Goal: Task Accomplishment & Management: Manage account settings

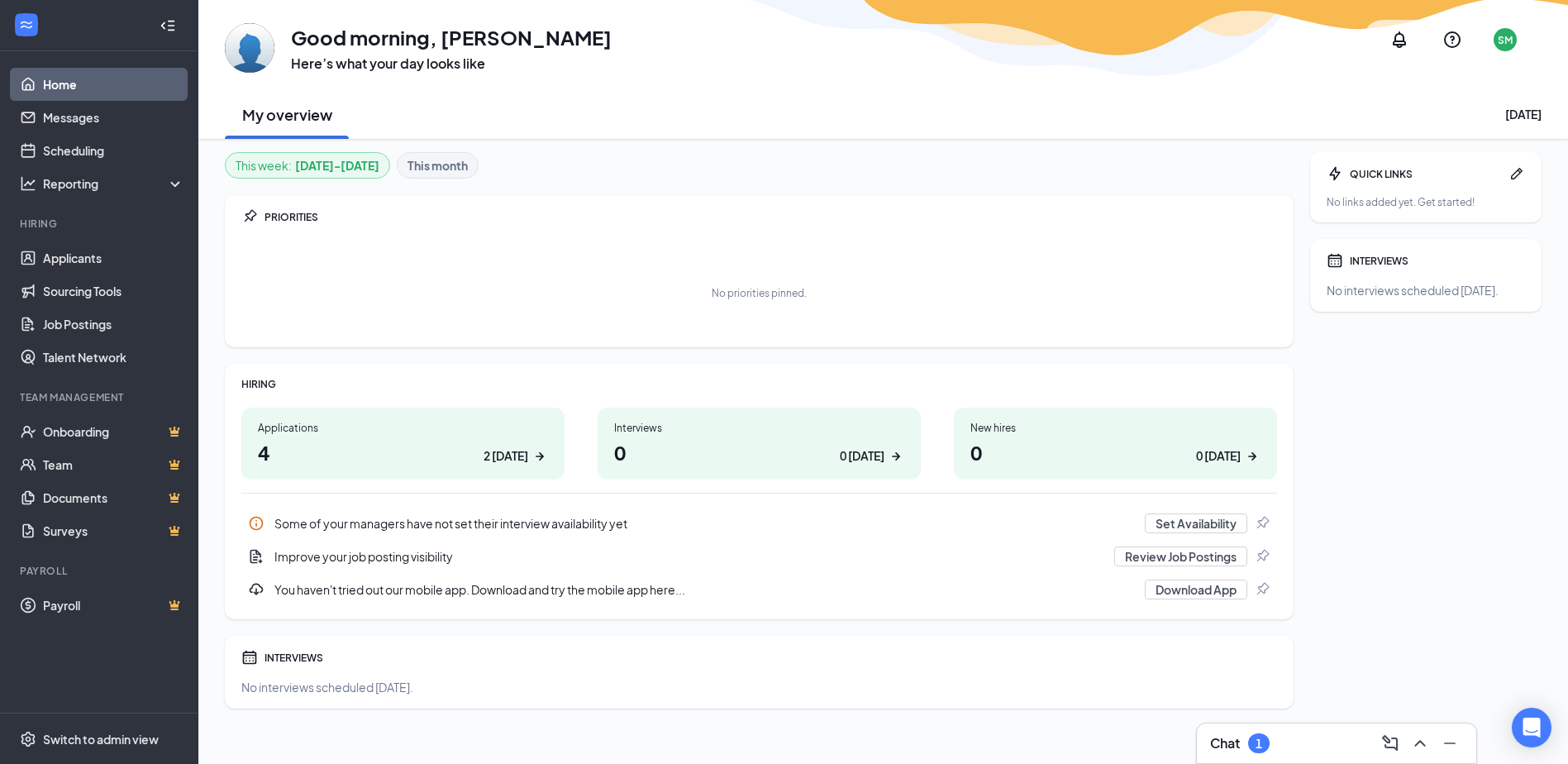
click at [322, 438] on h1 "4 2 today" at bounding box center [402, 452] width 290 height 28
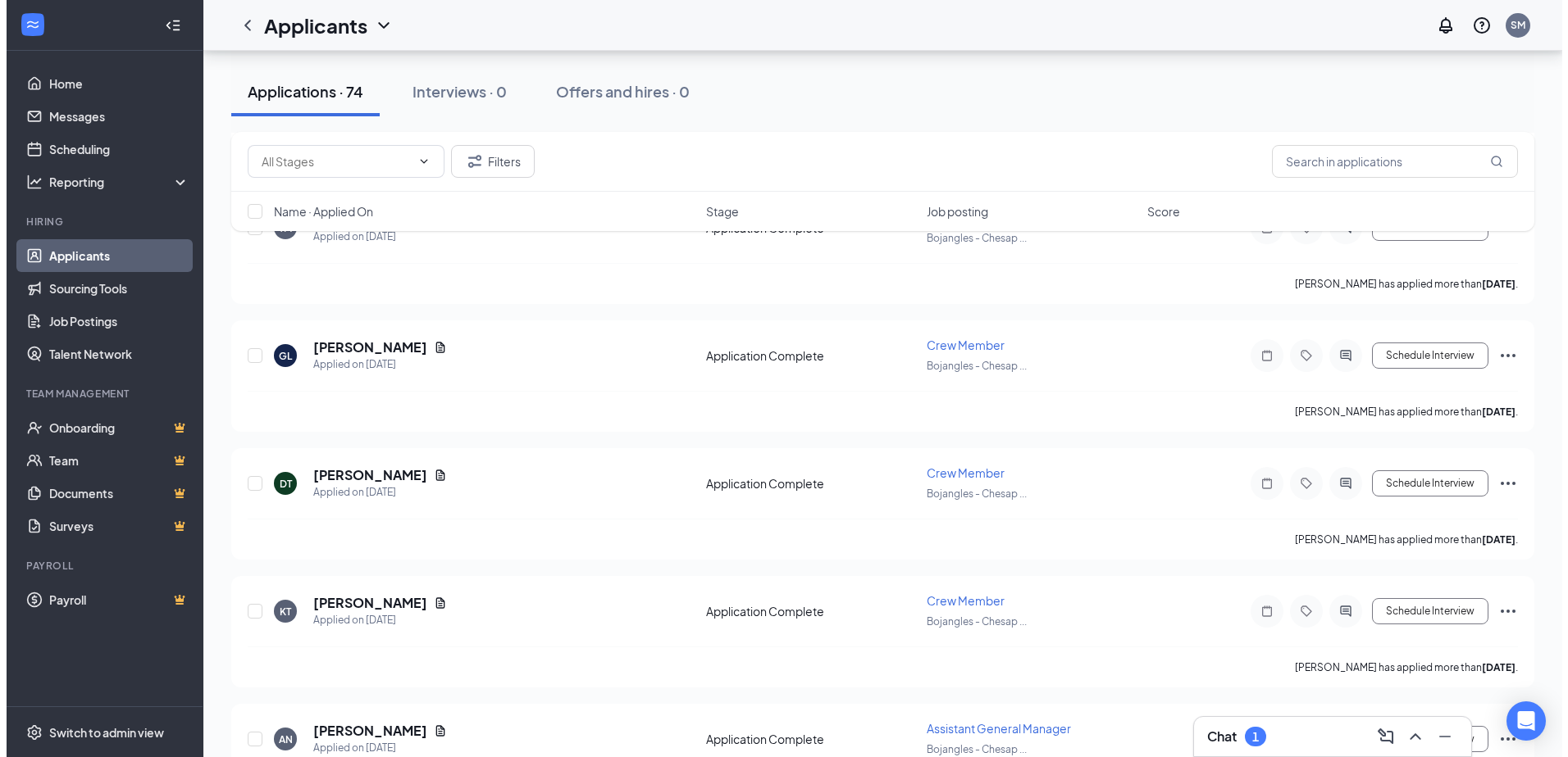
scroll to position [4426, 0]
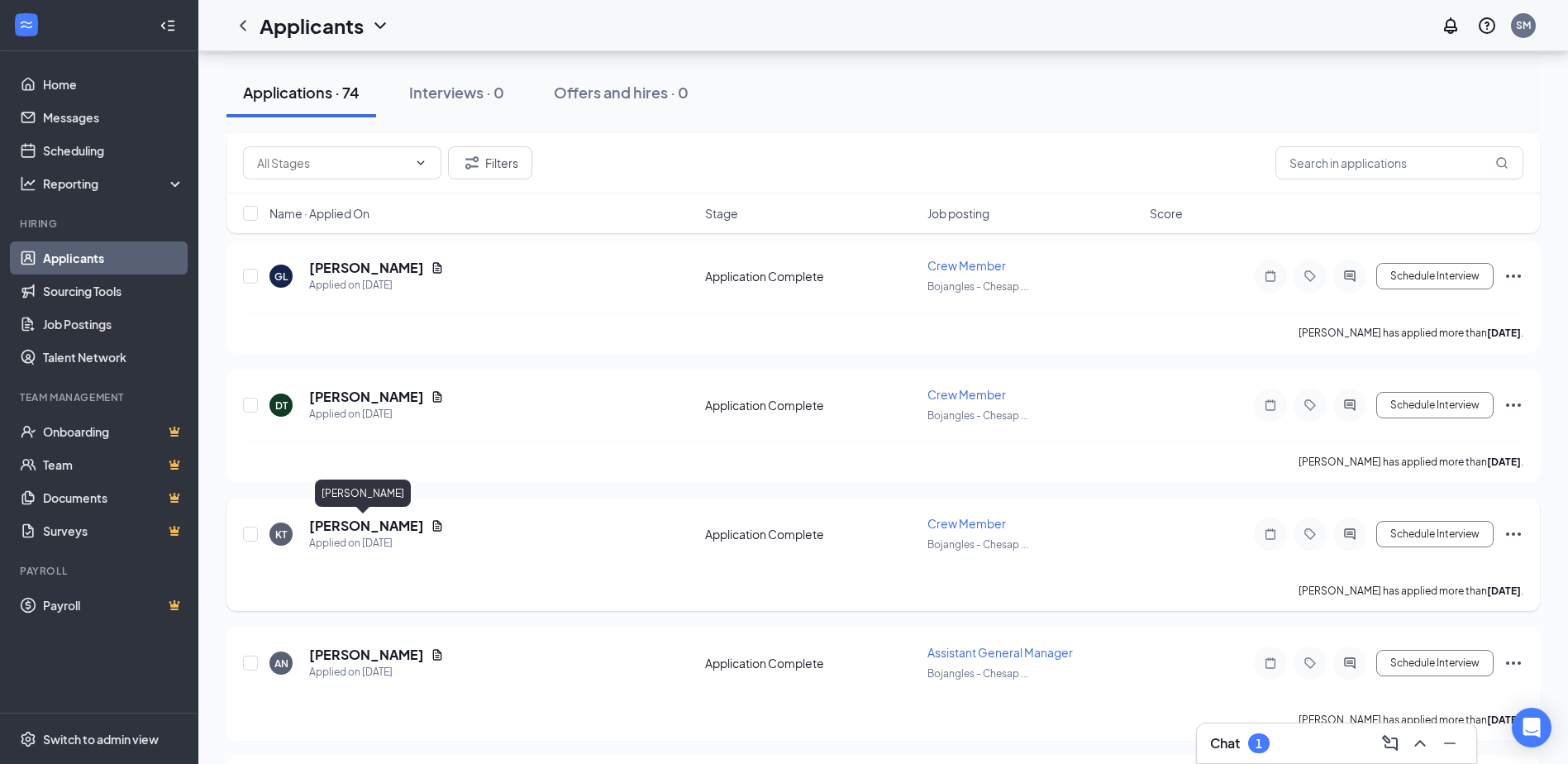
click at [370, 527] on h5 "[PERSON_NAME]" at bounding box center [367, 526] width 115 height 18
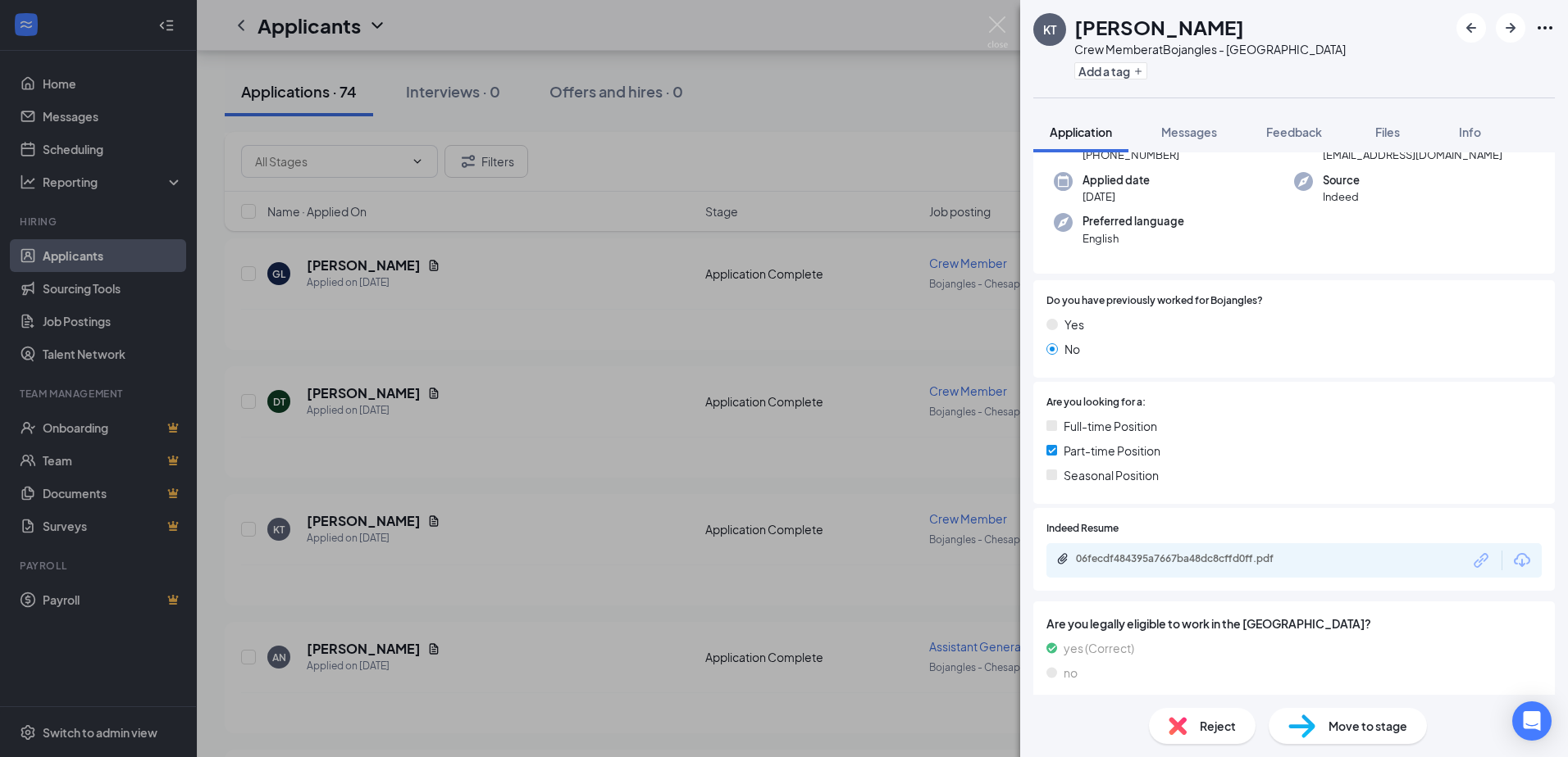
scroll to position [111, 0]
click at [1213, 565] on div "06fecdf484395a7667ba48dc8cffd0ff.pdf" at bounding box center [1191, 560] width 230 height 13
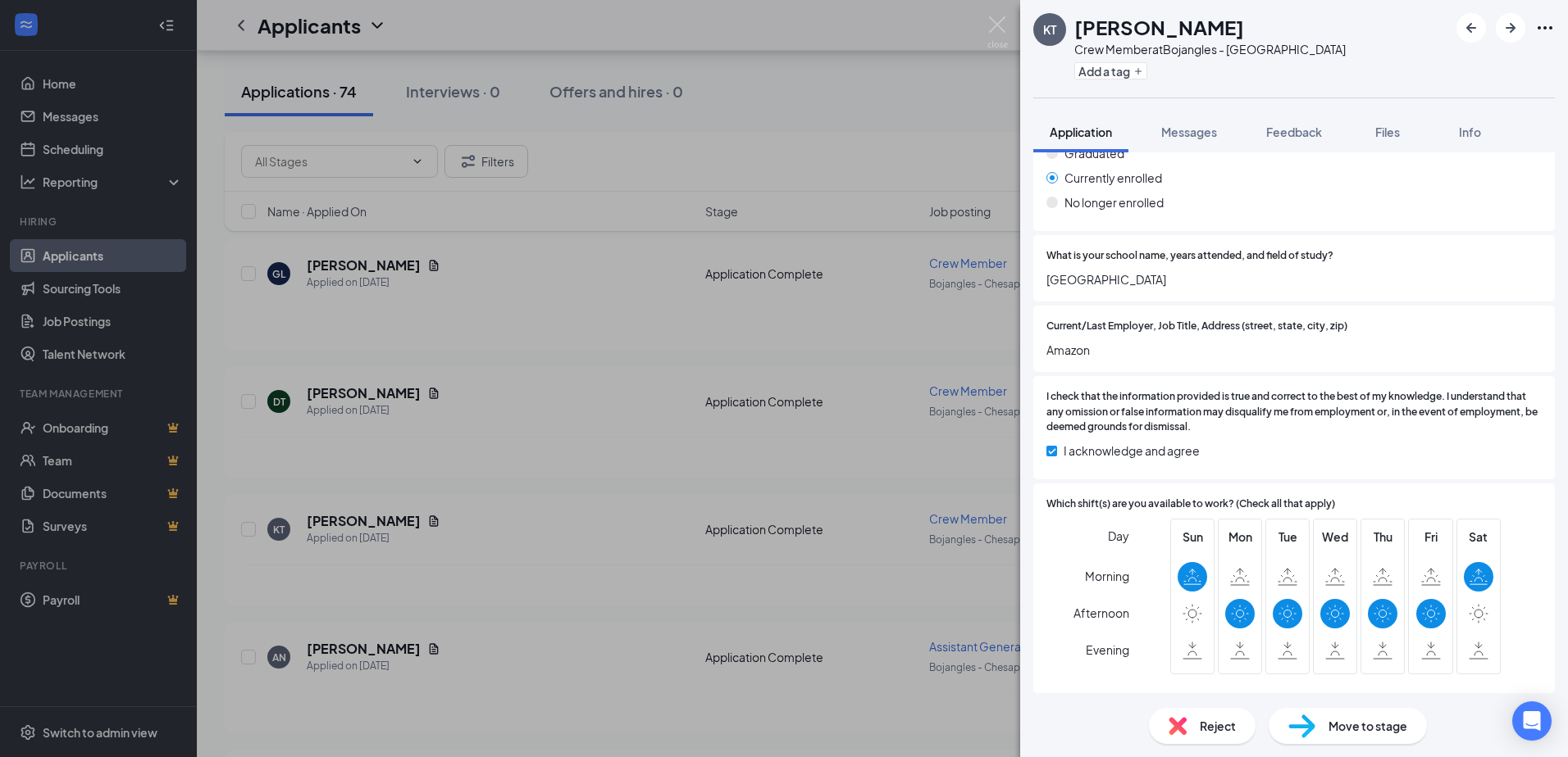
scroll to position [1341, 0]
click at [1369, 732] on span "Move to stage" at bounding box center [1367, 726] width 79 height 18
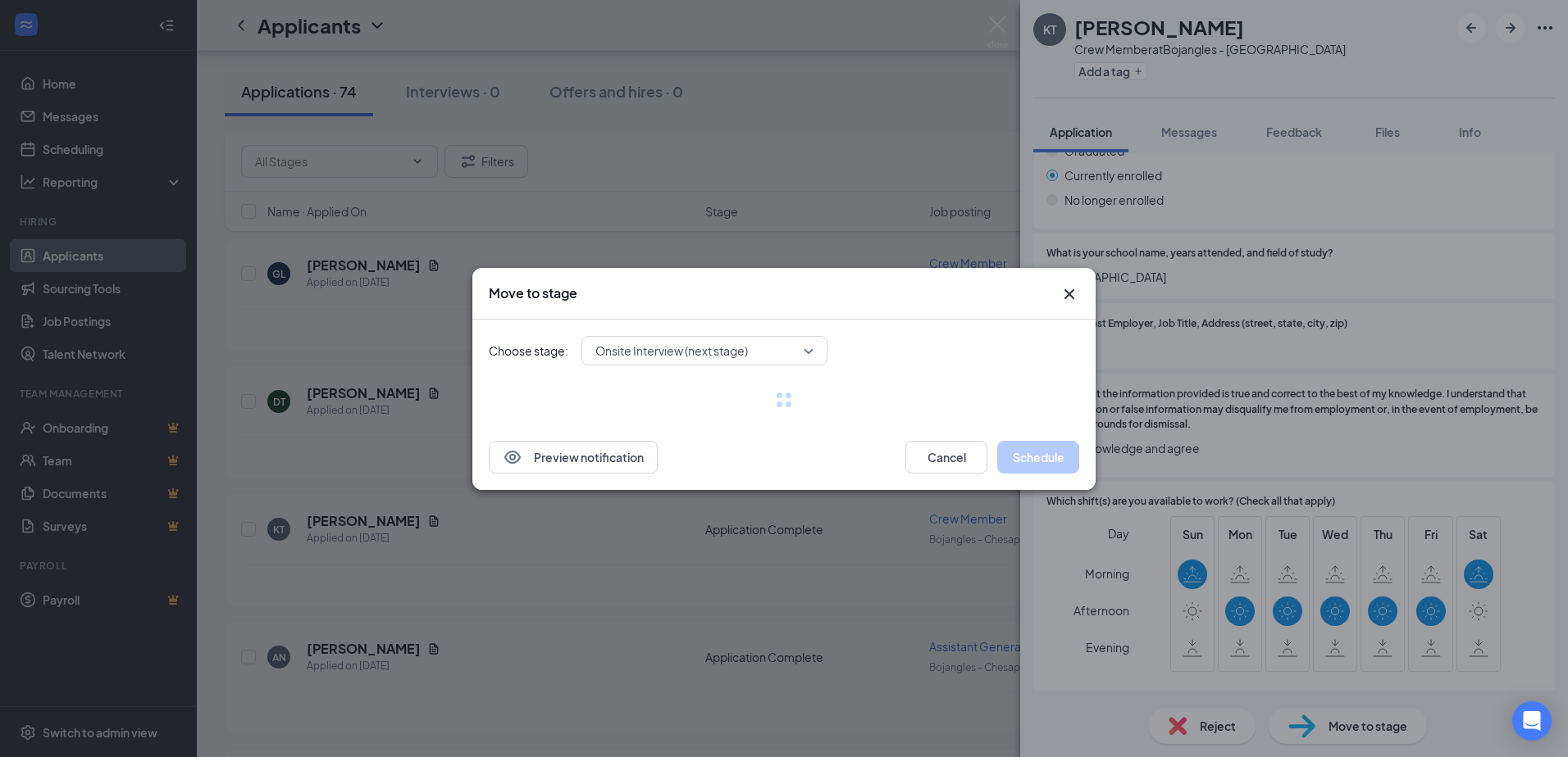
scroll to position [1334, 0]
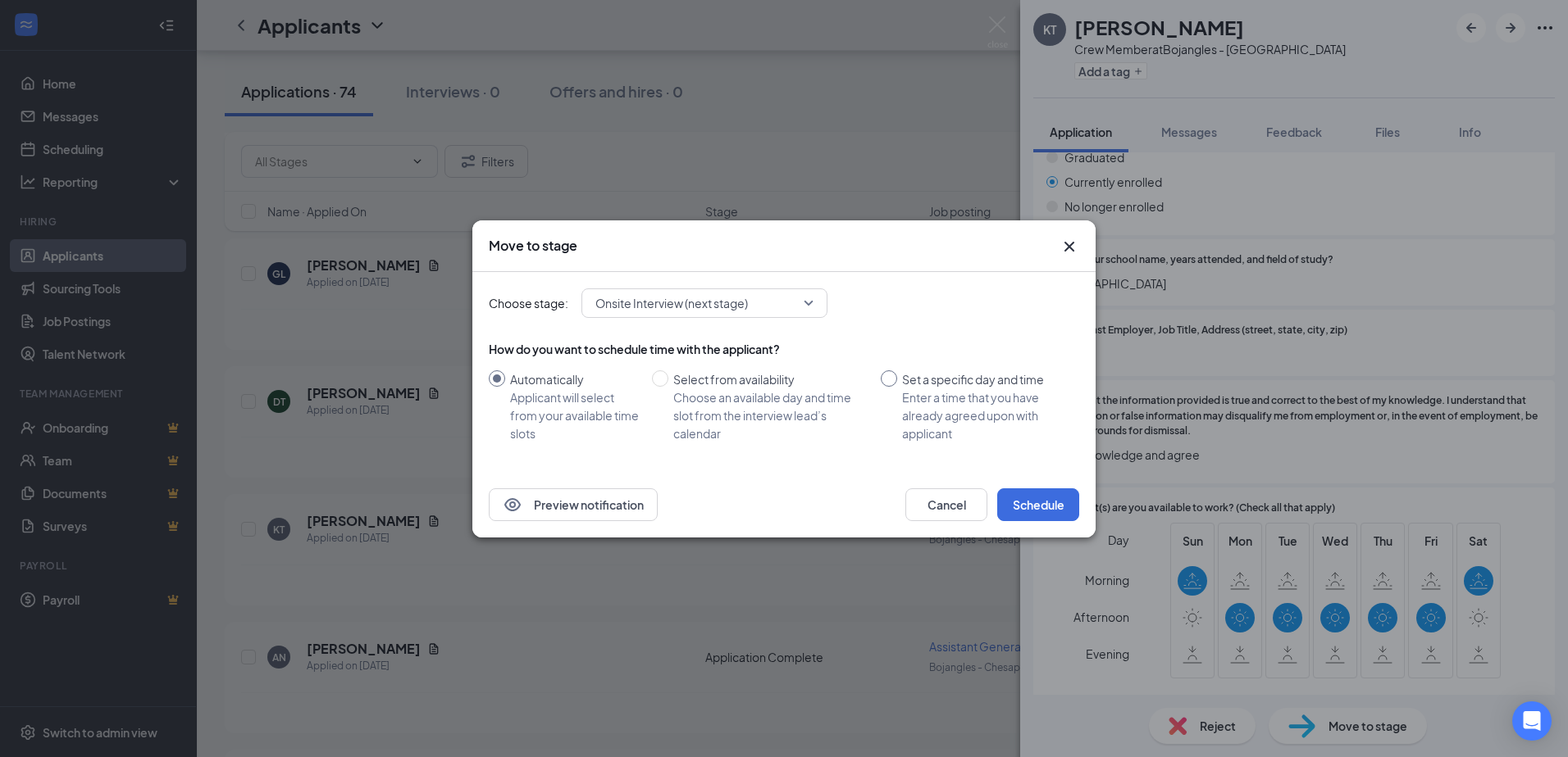
click at [893, 379] on input "Set a specific day and time Enter a time that you have already agreed upon with…" at bounding box center [888, 378] width 16 height 16
radio input "true"
radio input "false"
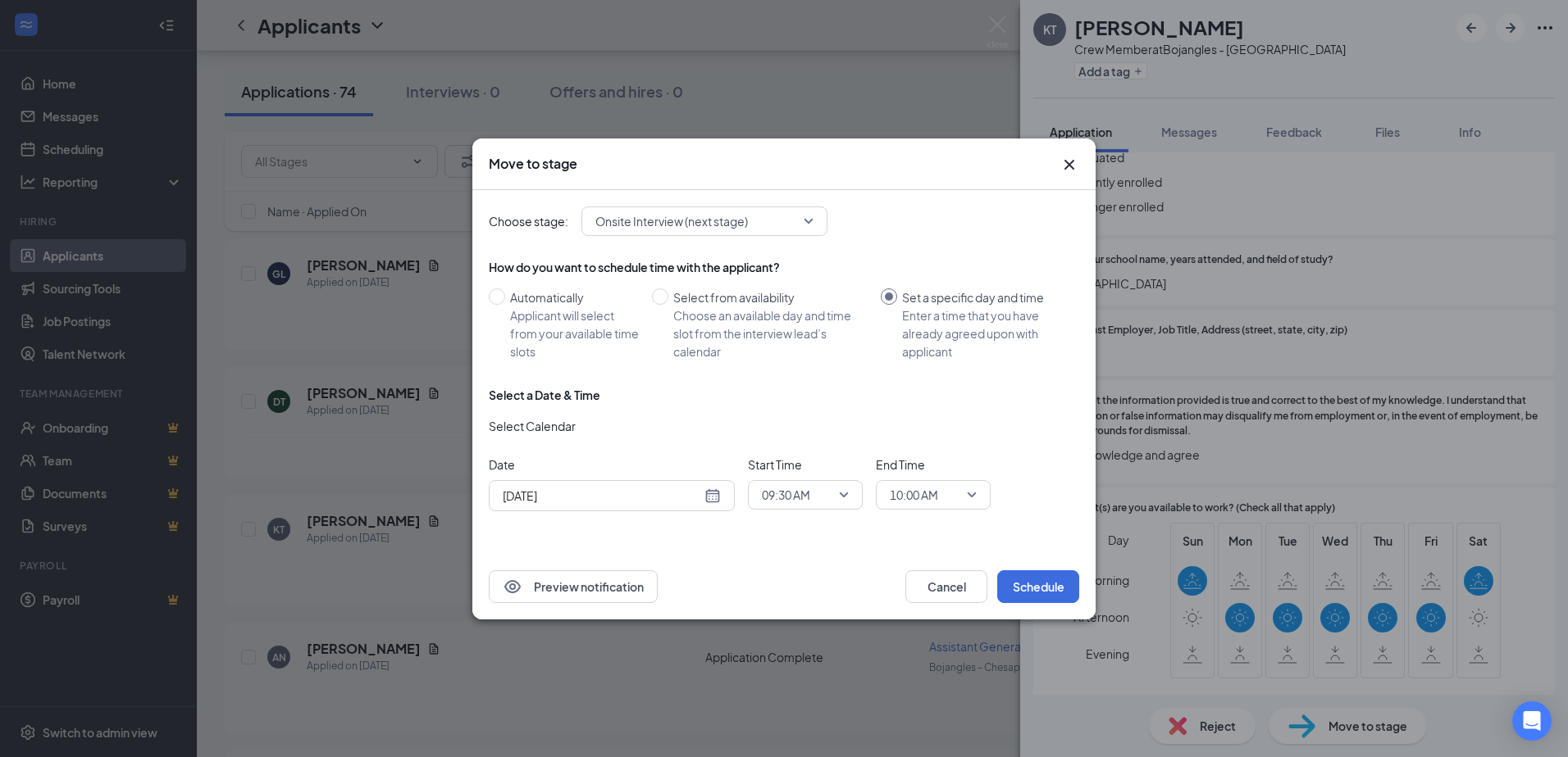
click at [709, 501] on div "[DATE]" at bounding box center [611, 495] width 218 height 18
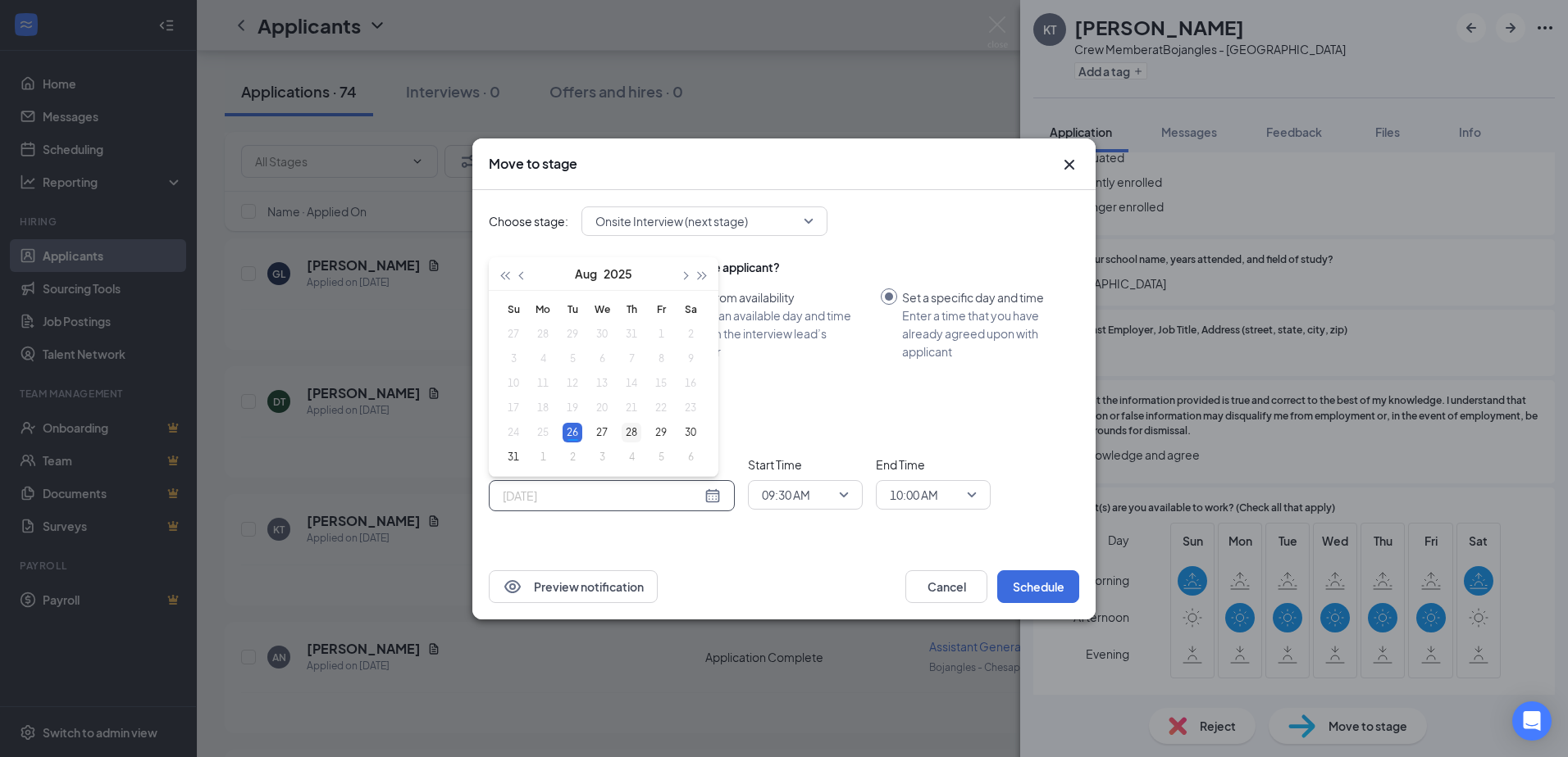
type input "[DATE]"
drag, startPoint x: 639, startPoint y: 435, endPoint x: 659, endPoint y: 446, distance: 22.8
click at [639, 435] on div "28" at bounding box center [631, 432] width 20 height 20
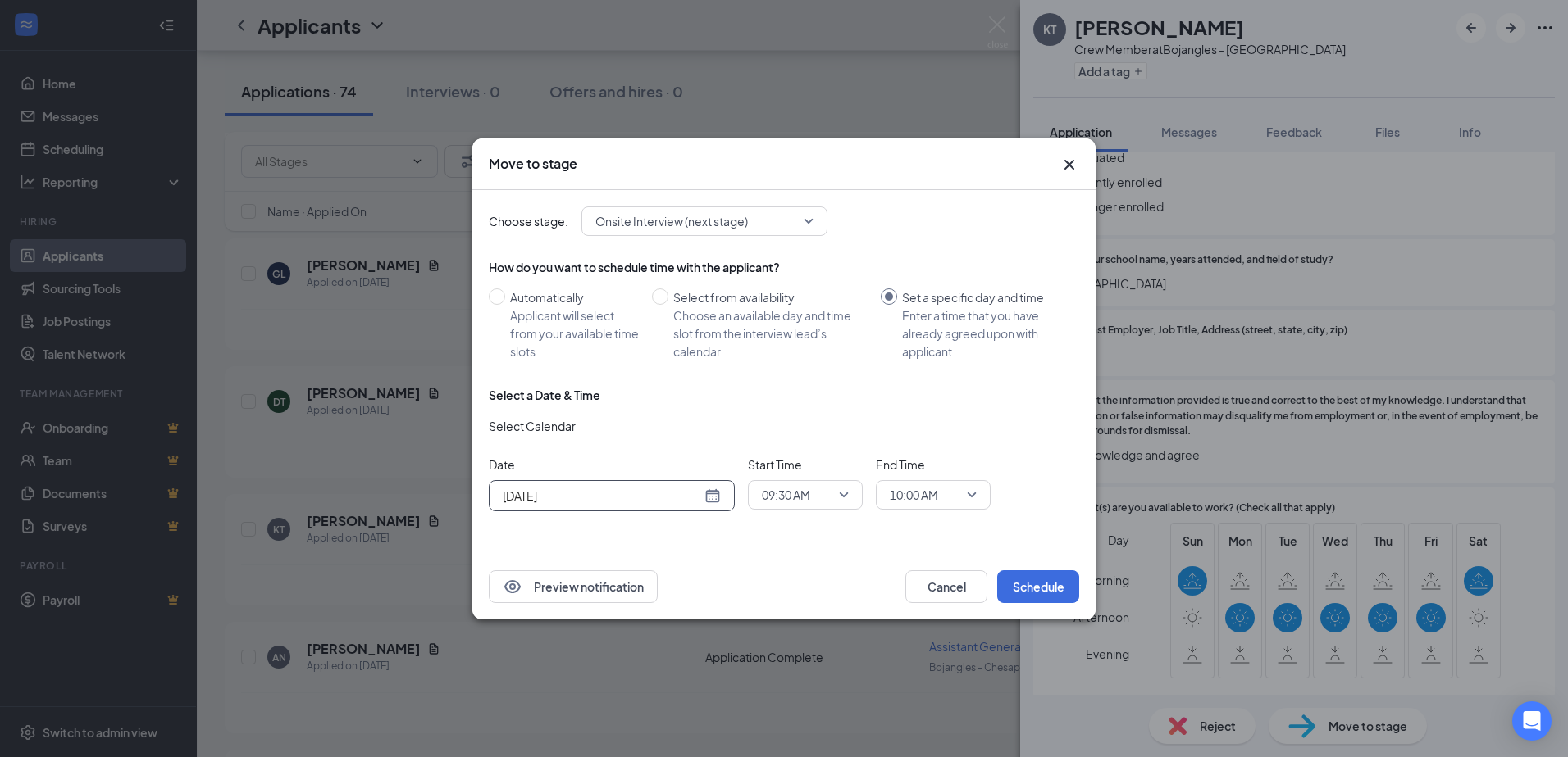
click at [838, 495] on span "09:30 AM" at bounding box center [805, 495] width 87 height 24
click at [803, 395] on span "02:00 PM" at bounding box center [785, 392] width 48 height 18
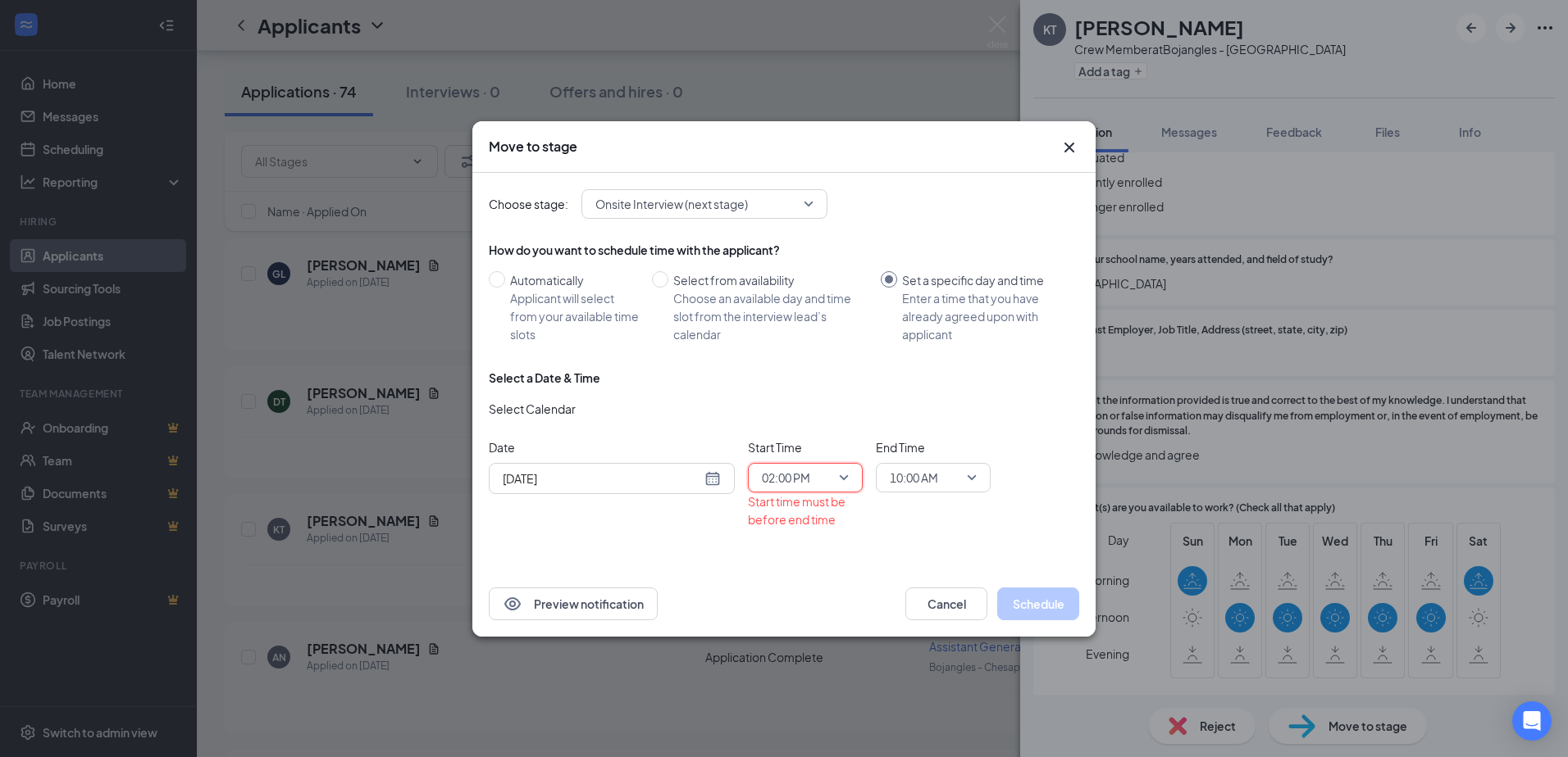
click at [970, 479] on span "10:00 AM" at bounding box center [933, 477] width 87 height 24
click at [933, 344] on span "02:15 PM" at bounding box center [913, 337] width 48 height 18
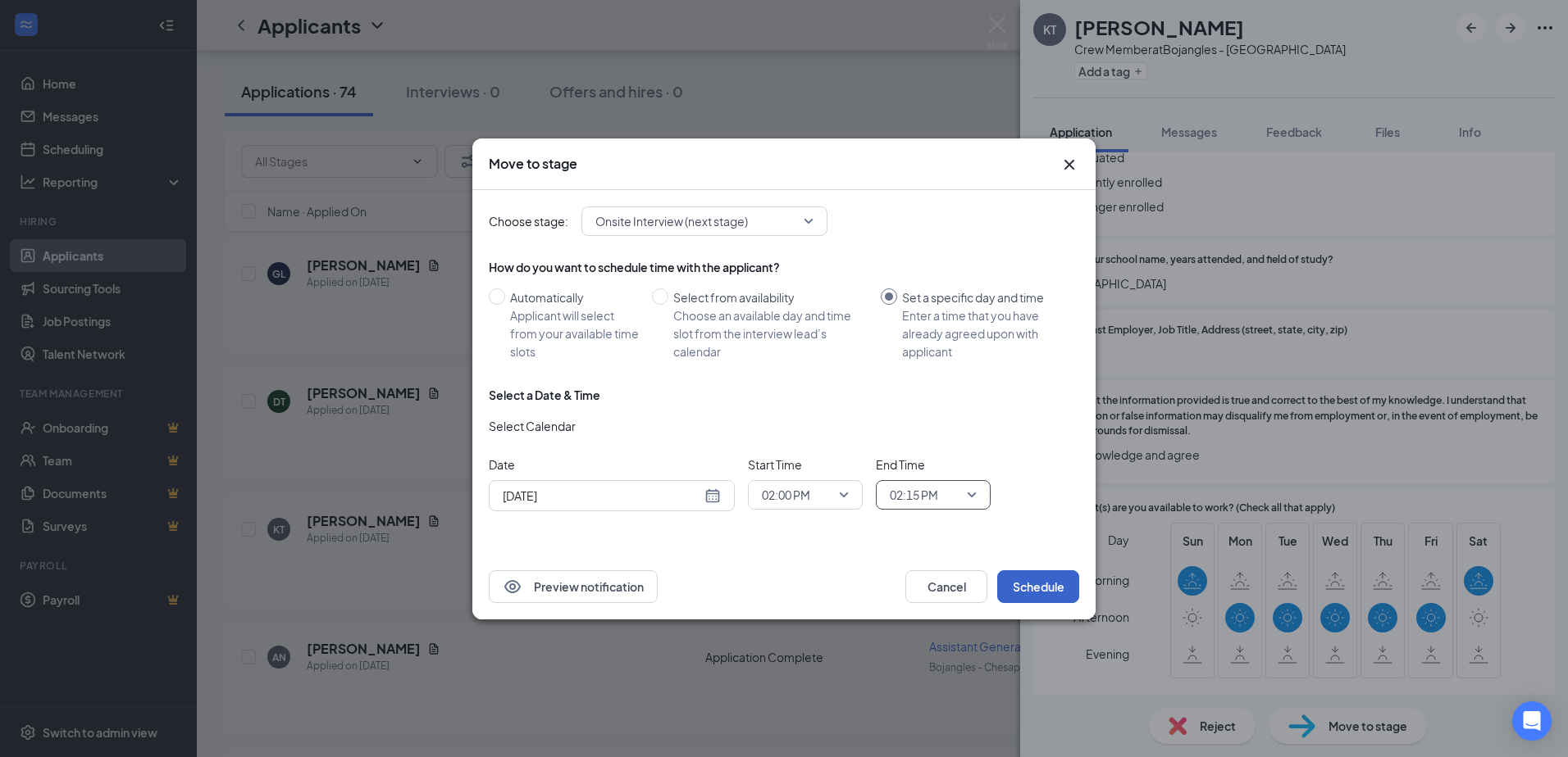
click at [1028, 589] on button "Schedule" at bounding box center [1038, 587] width 82 height 33
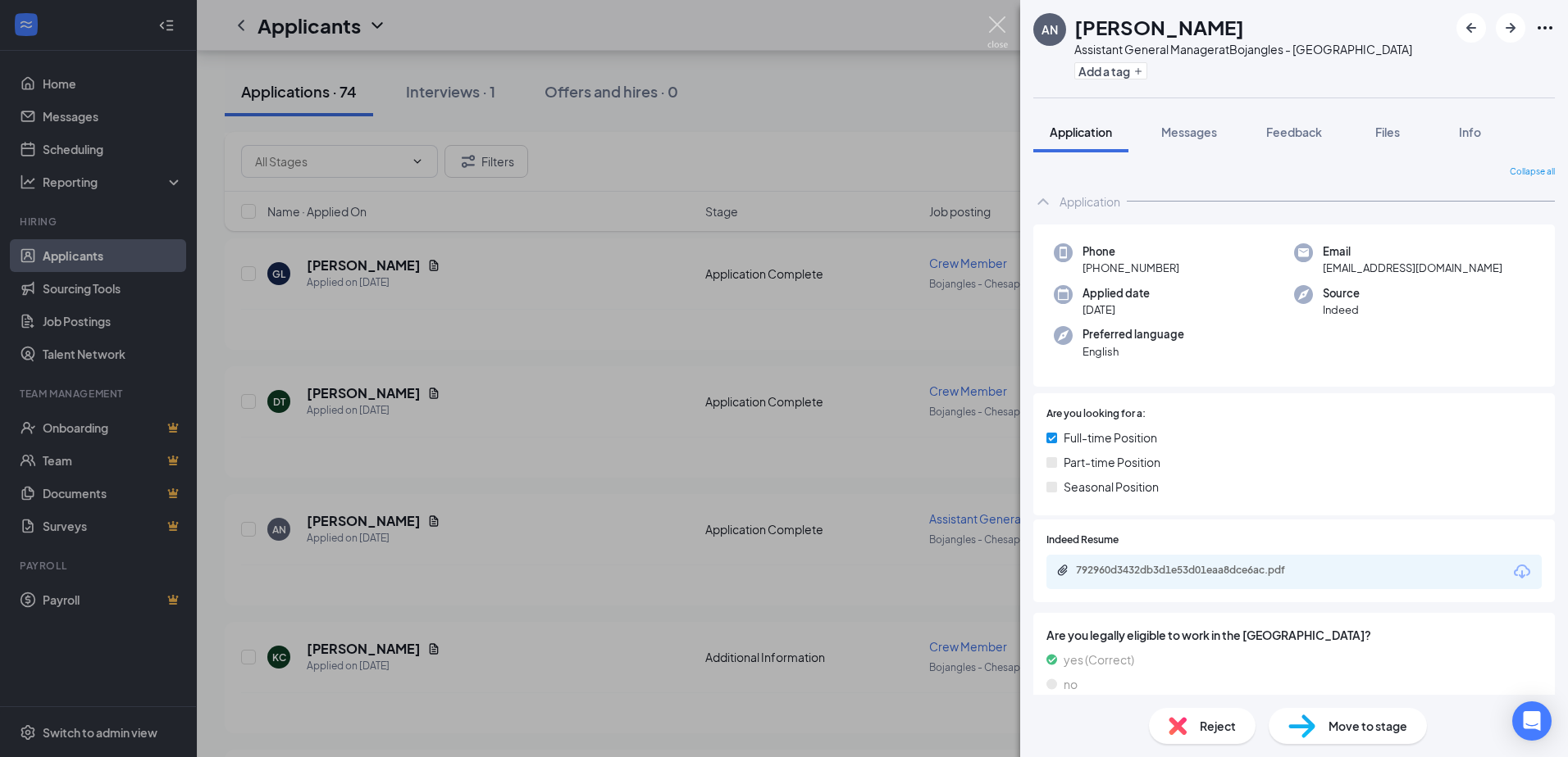
click at [1001, 23] on img at bounding box center [997, 32] width 21 height 32
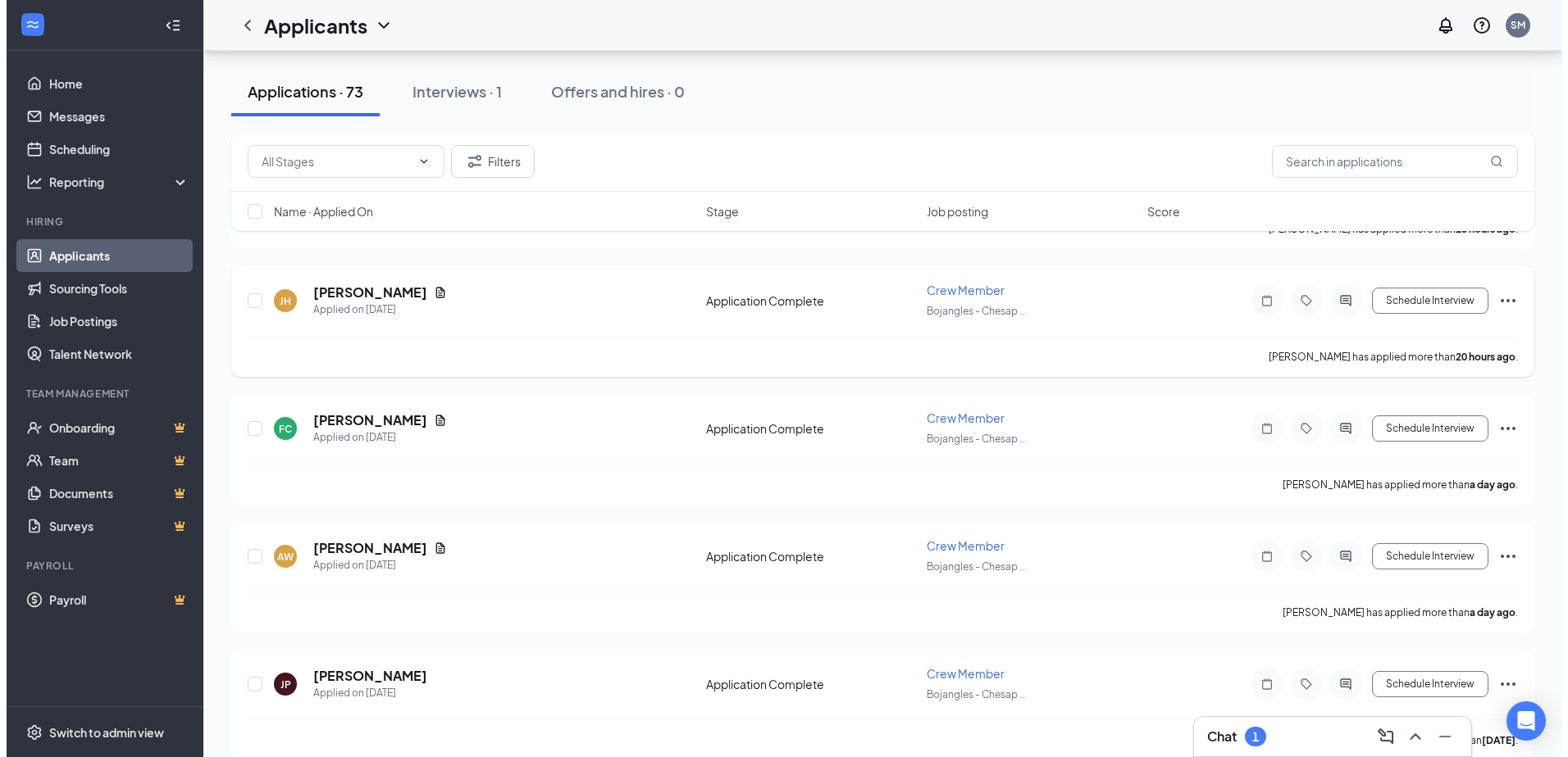
scroll to position [328, 0]
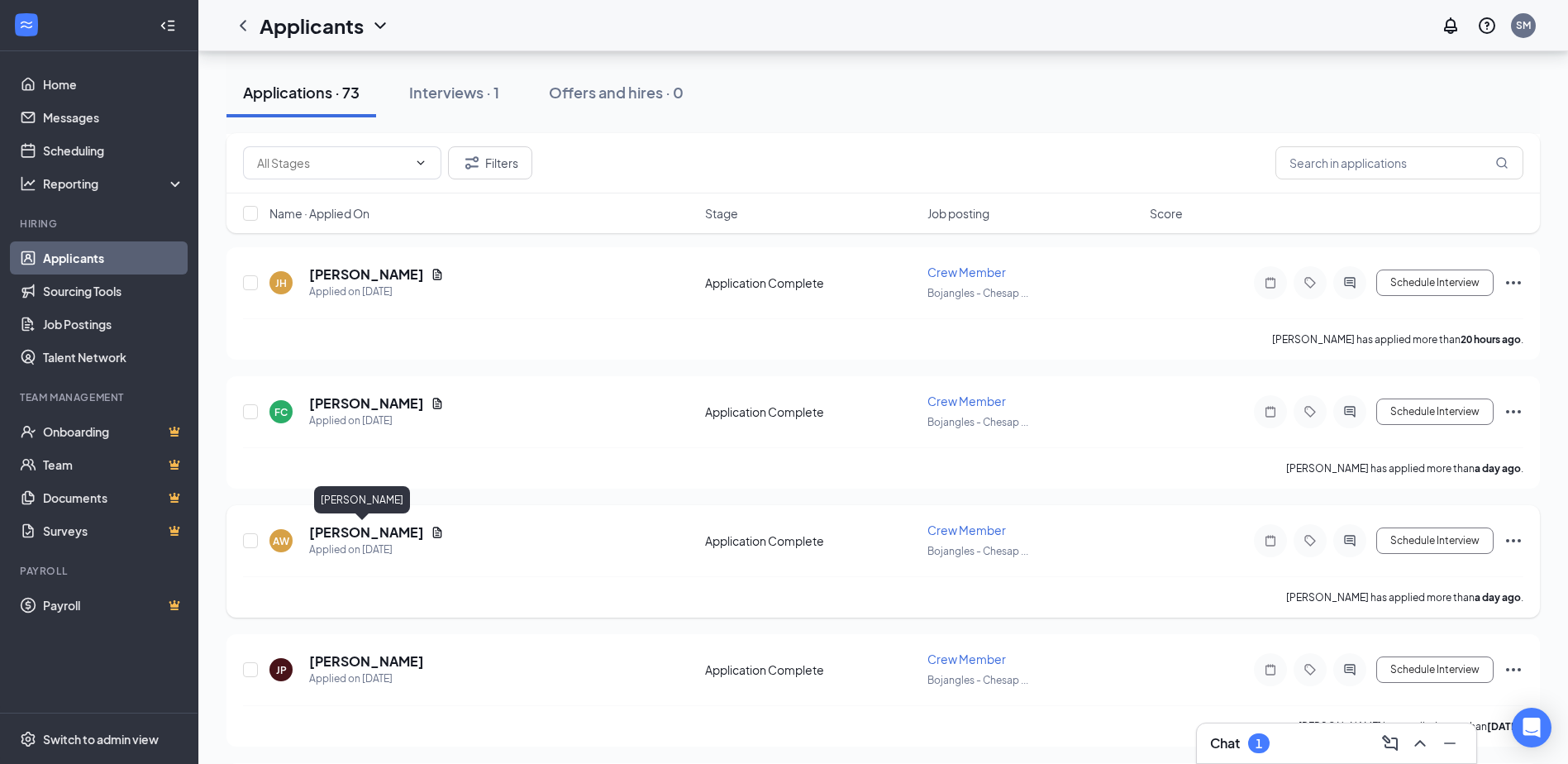
click at [361, 534] on h5 "[PERSON_NAME]" at bounding box center [367, 532] width 115 height 18
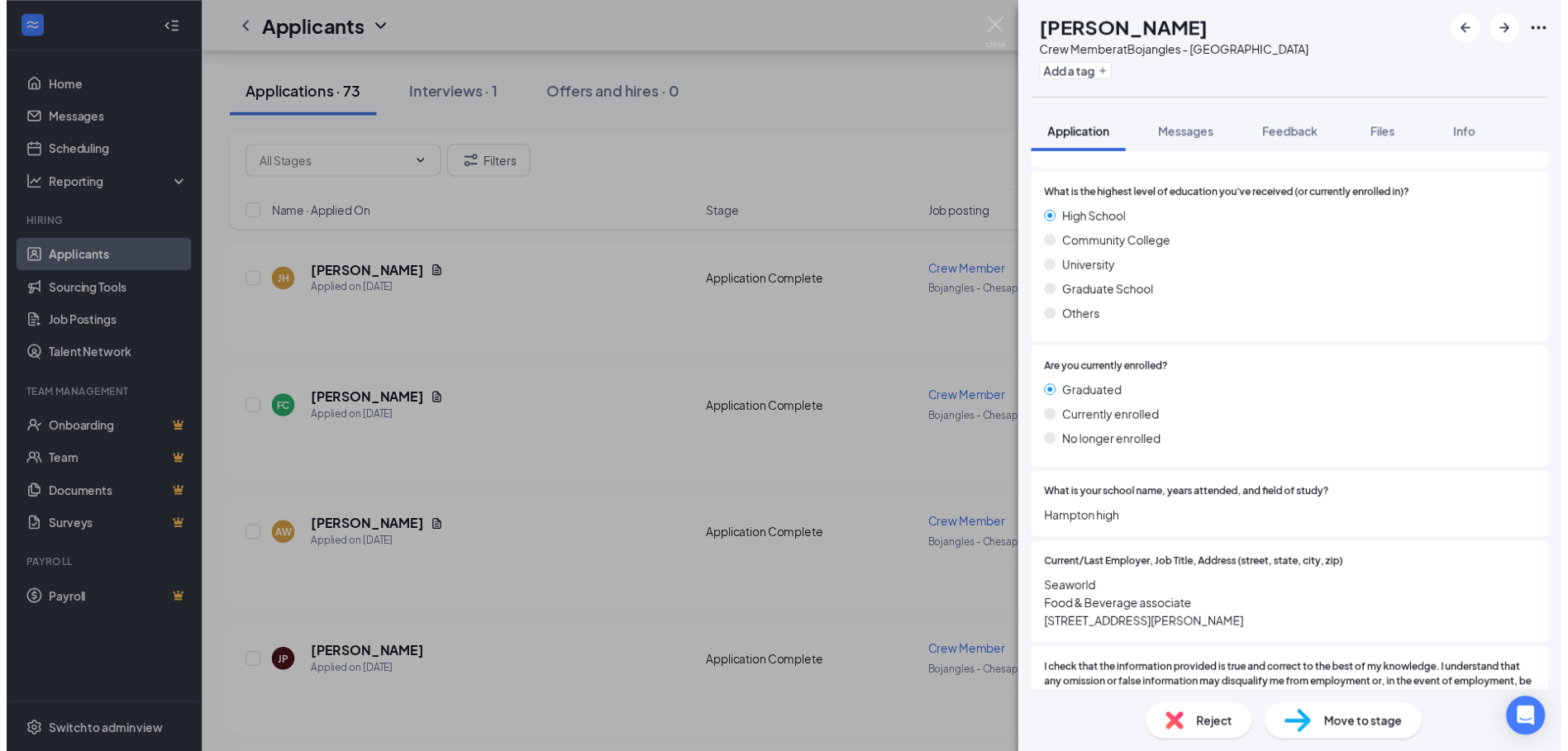
scroll to position [1388, 0]
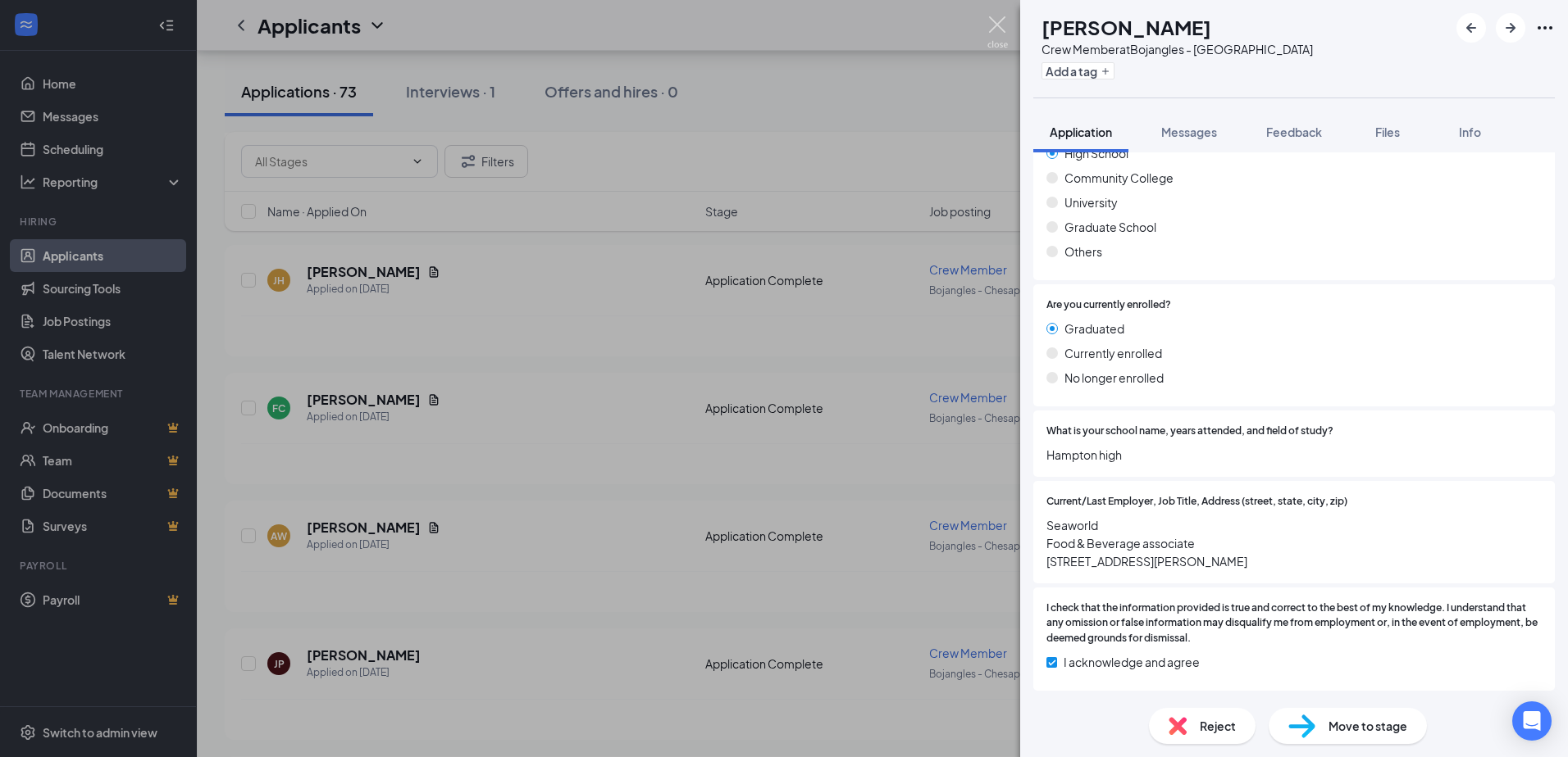
click at [1000, 21] on img at bounding box center [997, 32] width 21 height 32
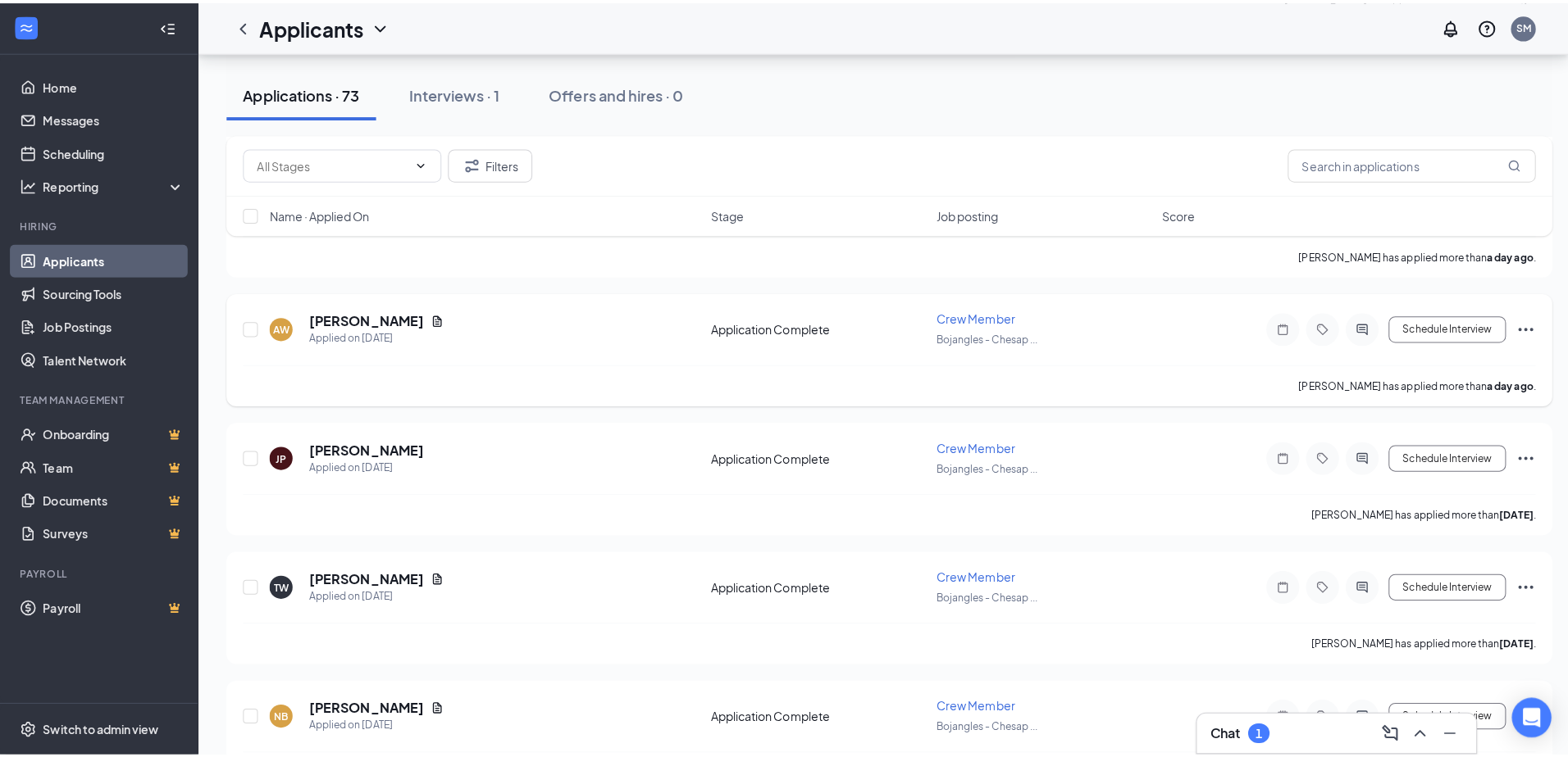
scroll to position [574, 0]
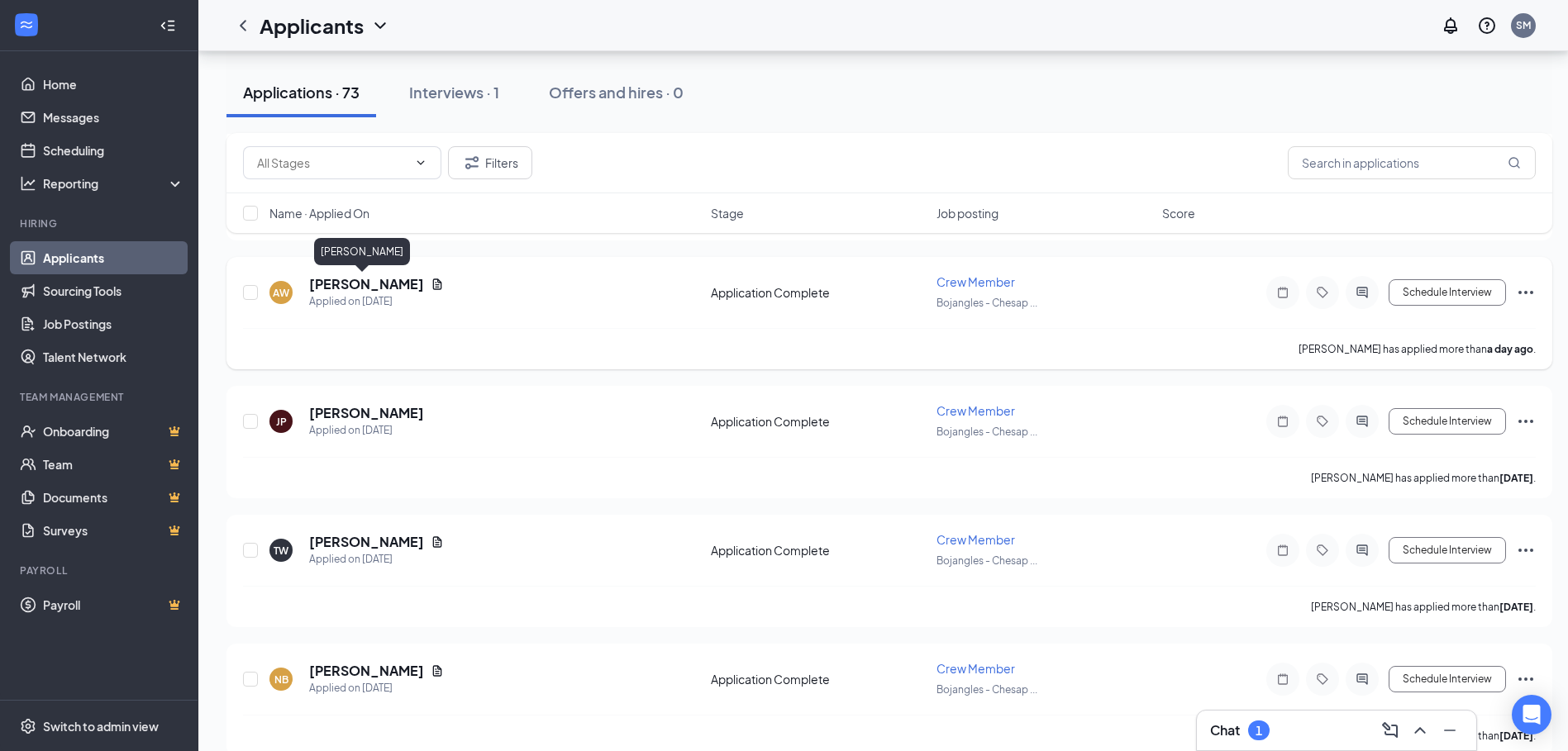
click at [356, 280] on h5 "[PERSON_NAME]" at bounding box center [367, 284] width 115 height 18
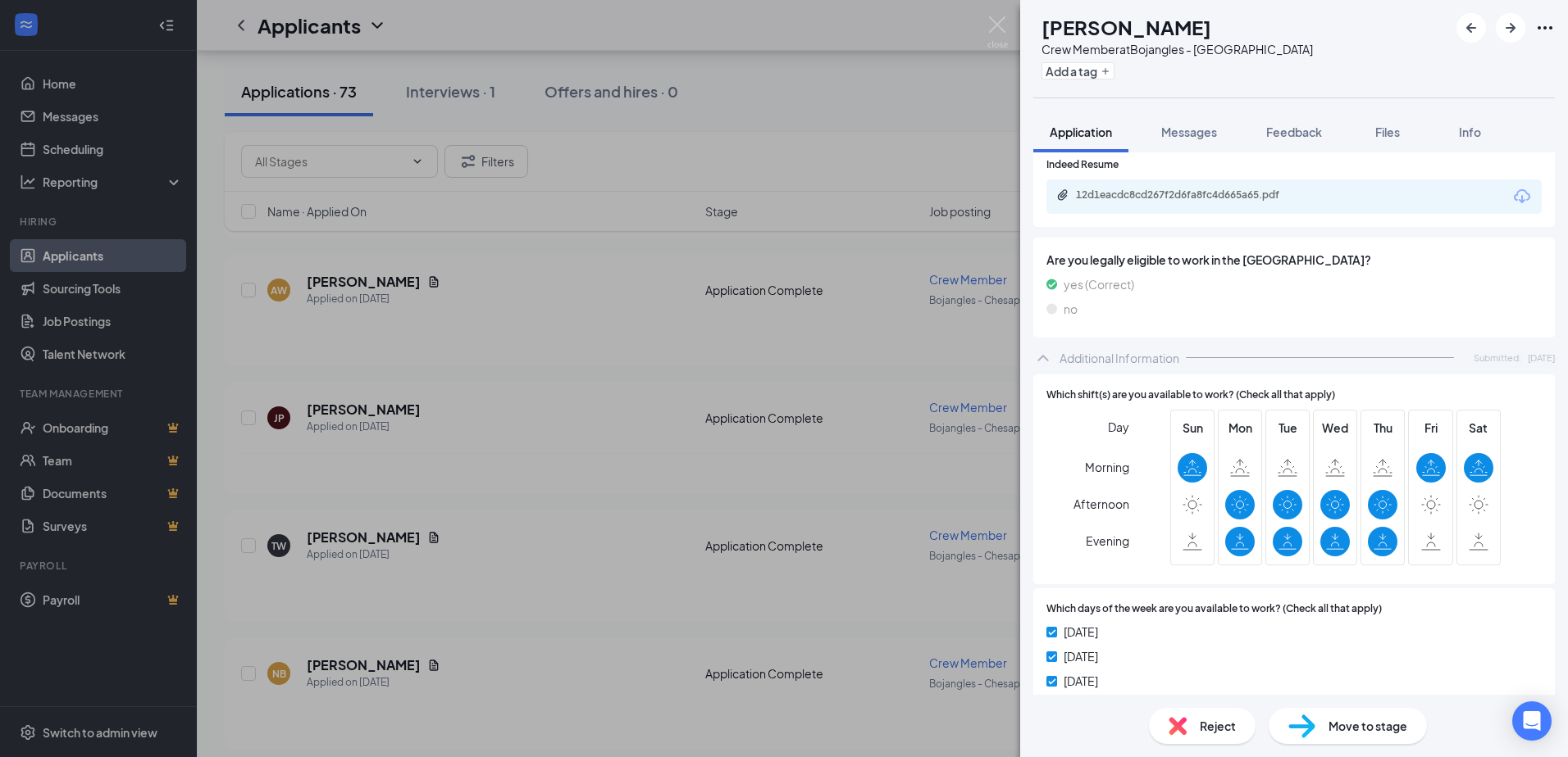
scroll to position [476, 0]
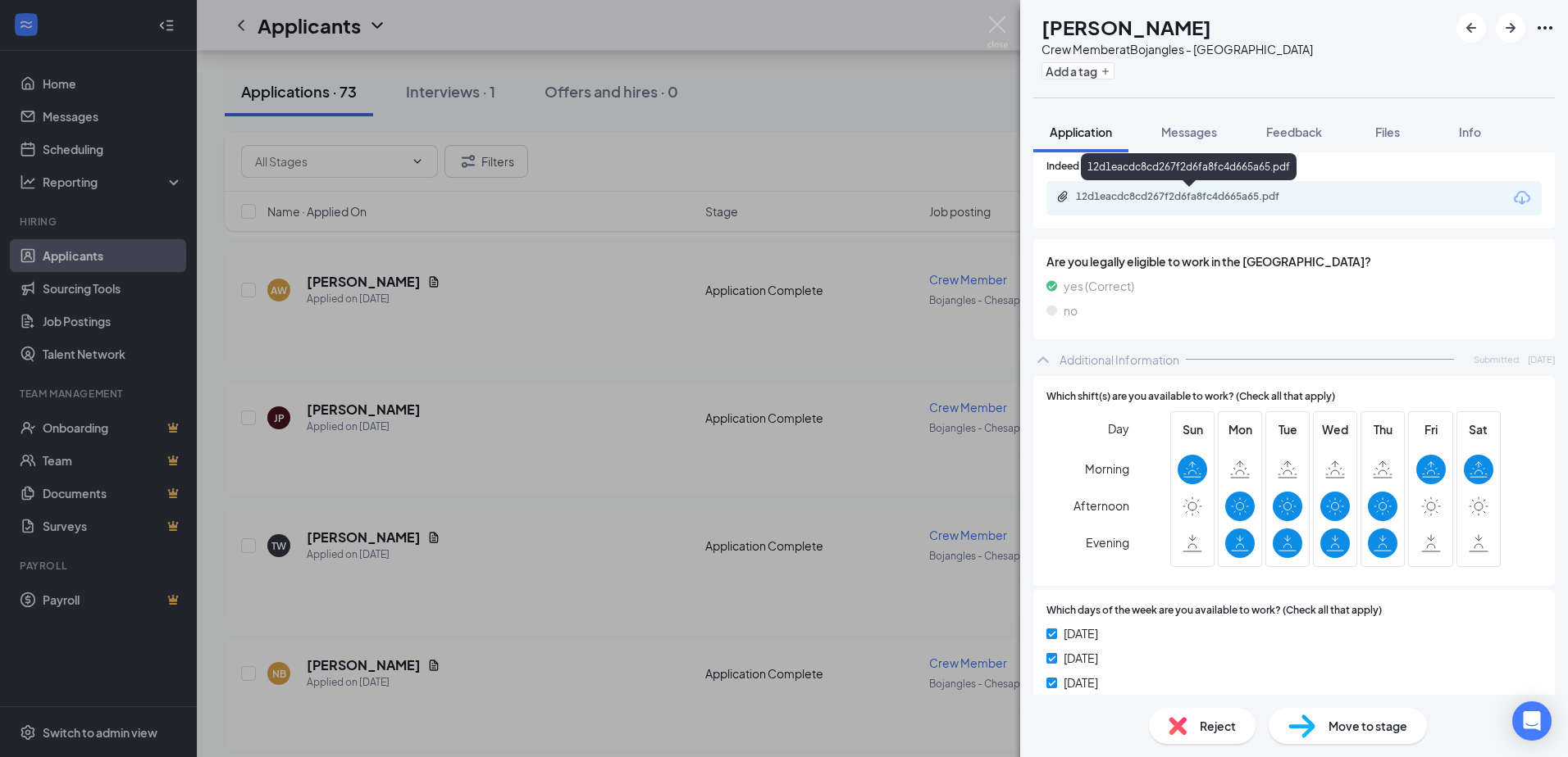
click at [1118, 197] on div "12d1eacdc8cd267f2d6fa8fc4d665a65.pdf" at bounding box center [1191, 196] width 230 height 13
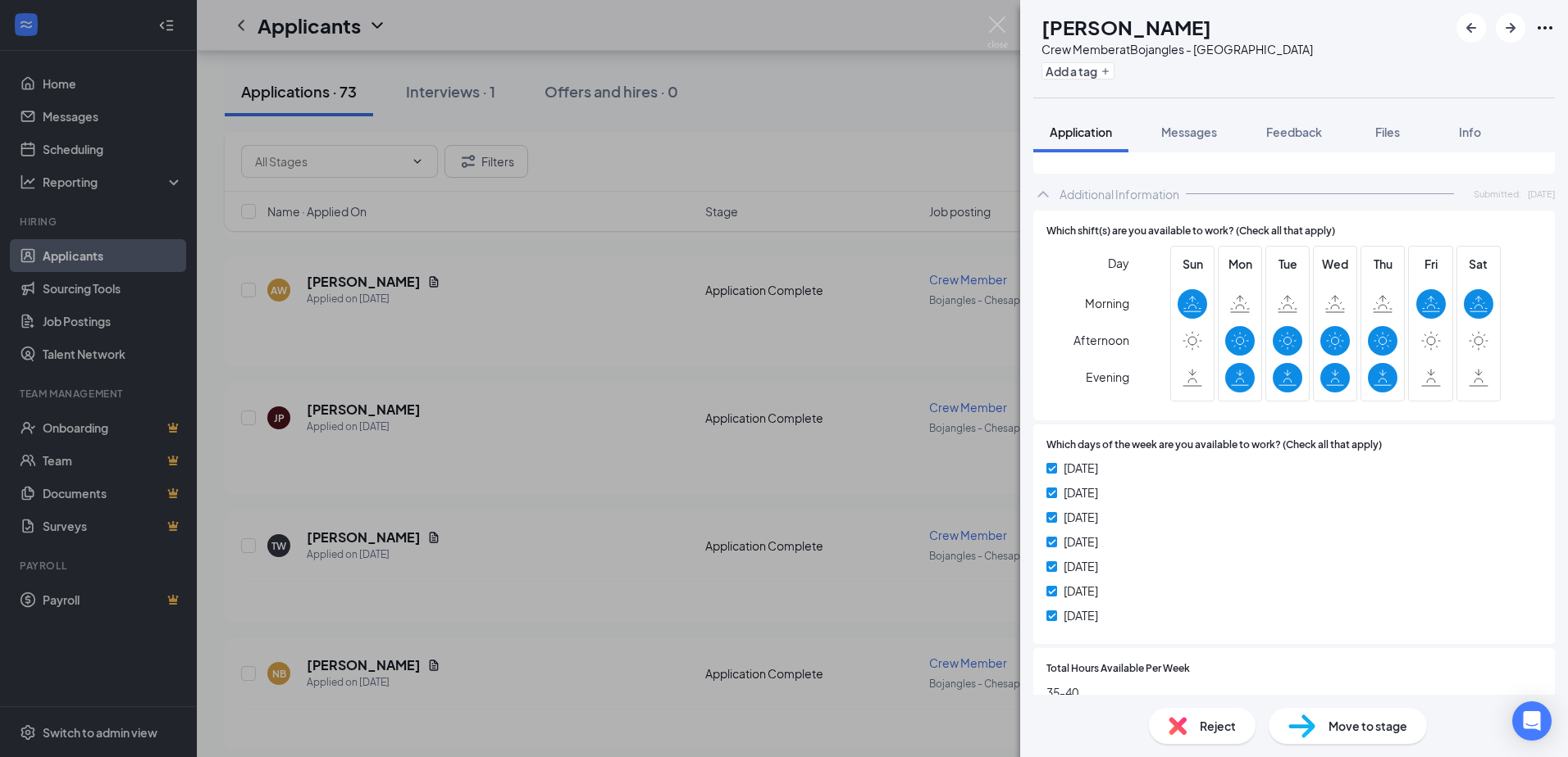
scroll to position [640, 0]
click at [990, 25] on img at bounding box center [997, 32] width 21 height 32
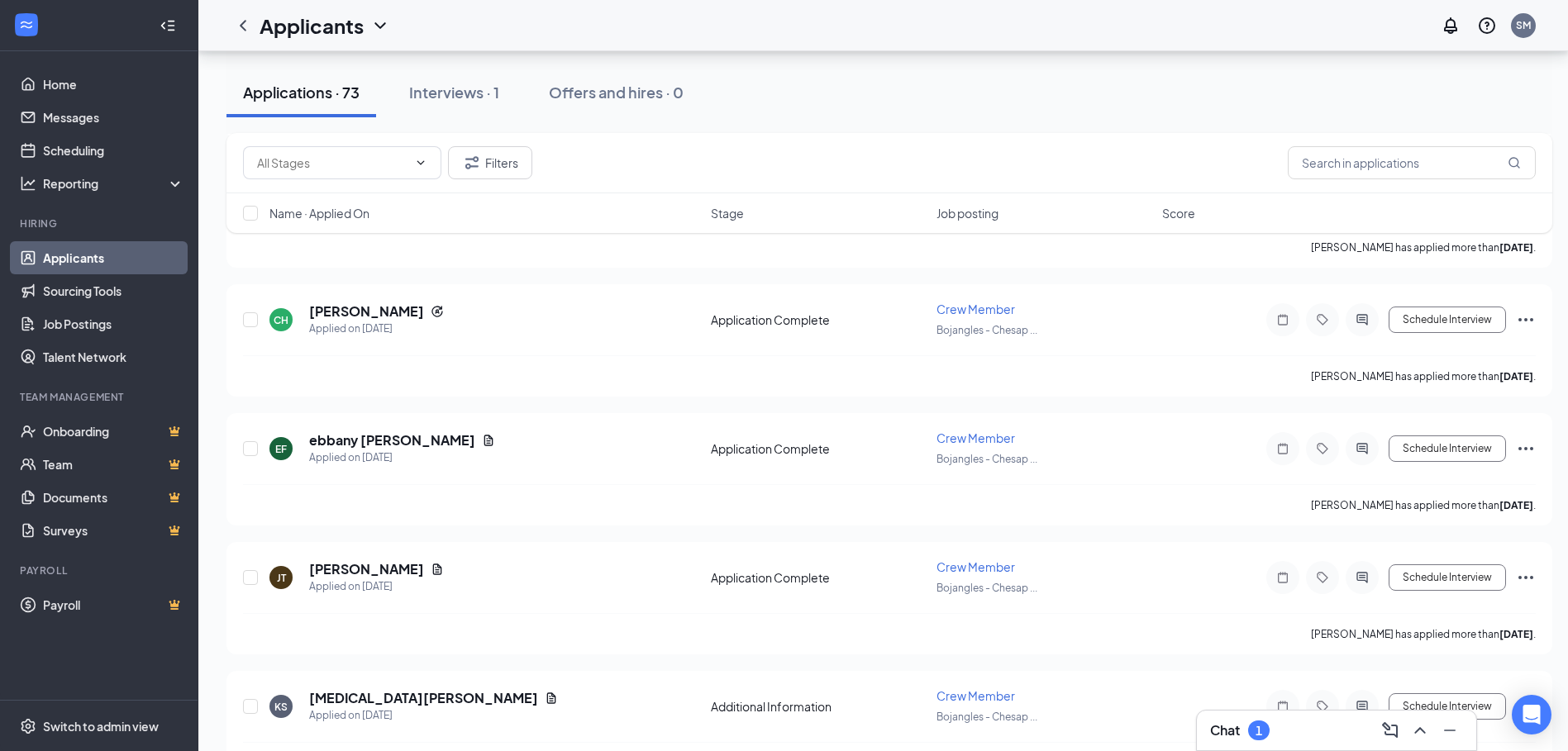
scroll to position [2066, 0]
